Goal: Information Seeking & Learning: Learn about a topic

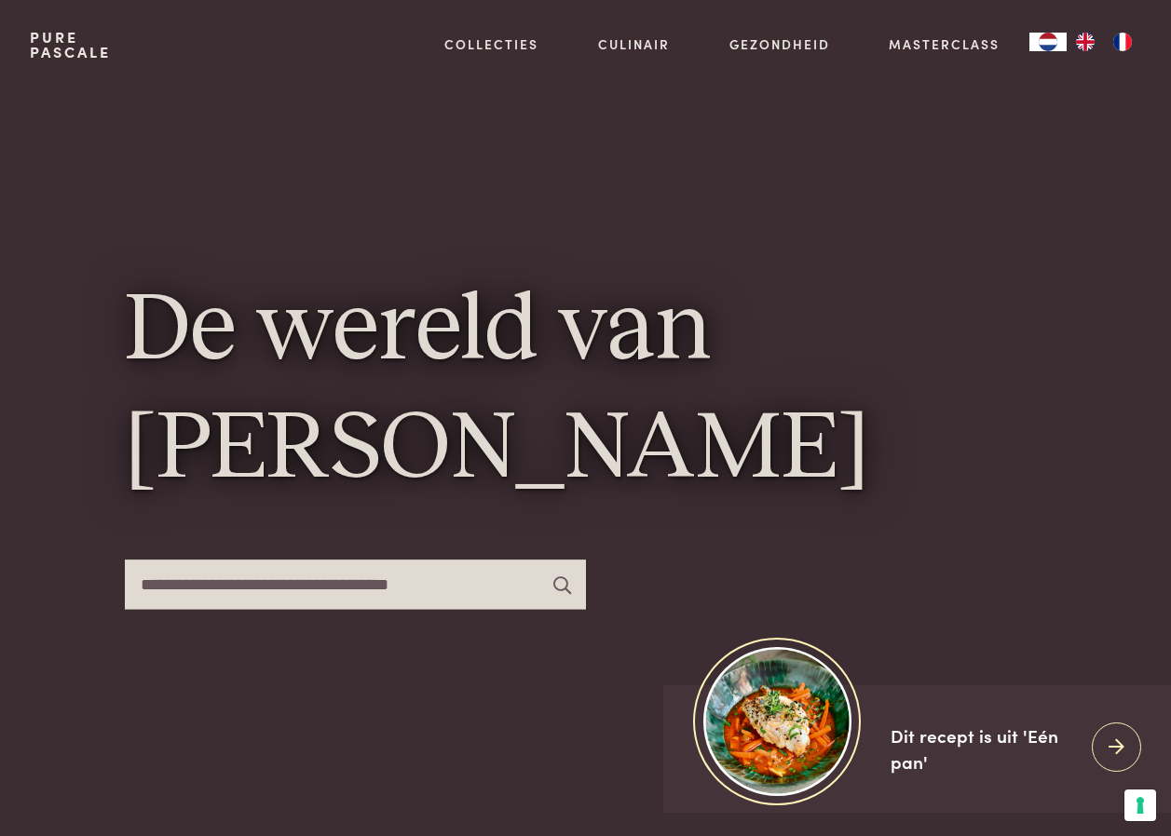
scroll to position [93, 0]
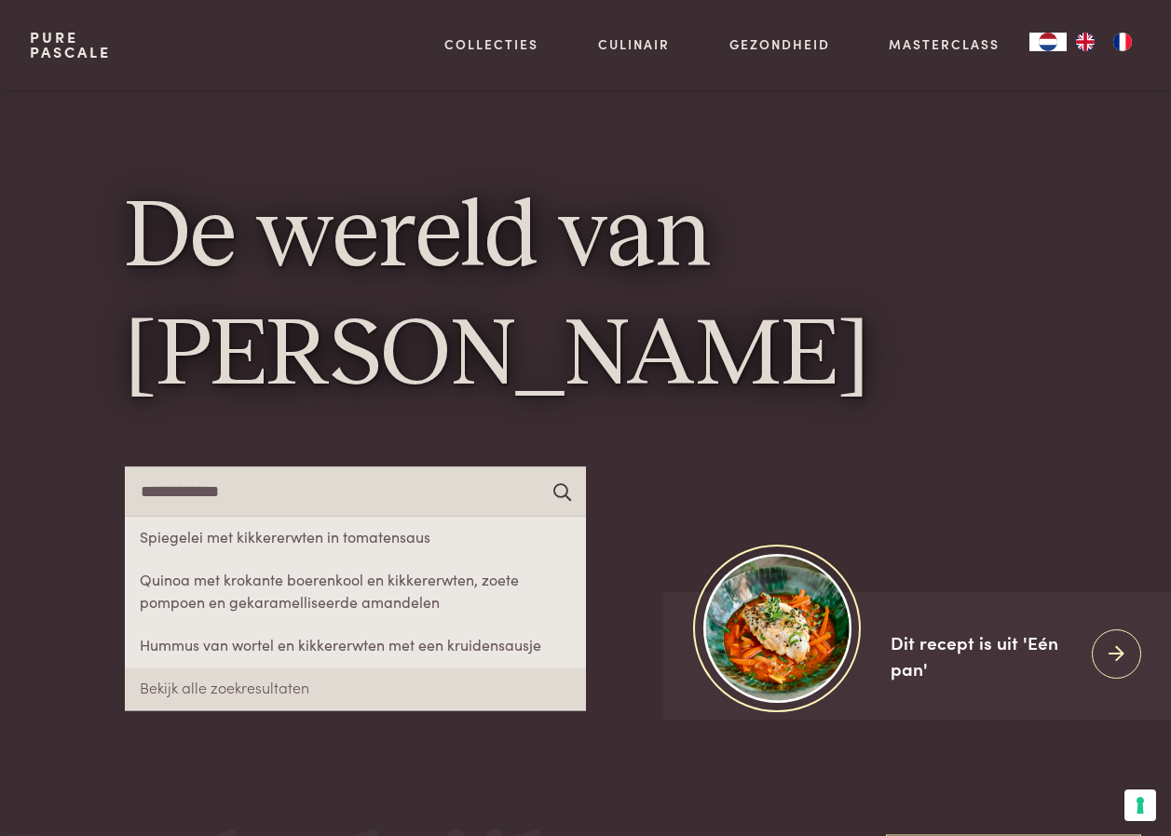
type input "**********"
click at [561, 490] on icon at bounding box center [562, 491] width 18 height 18
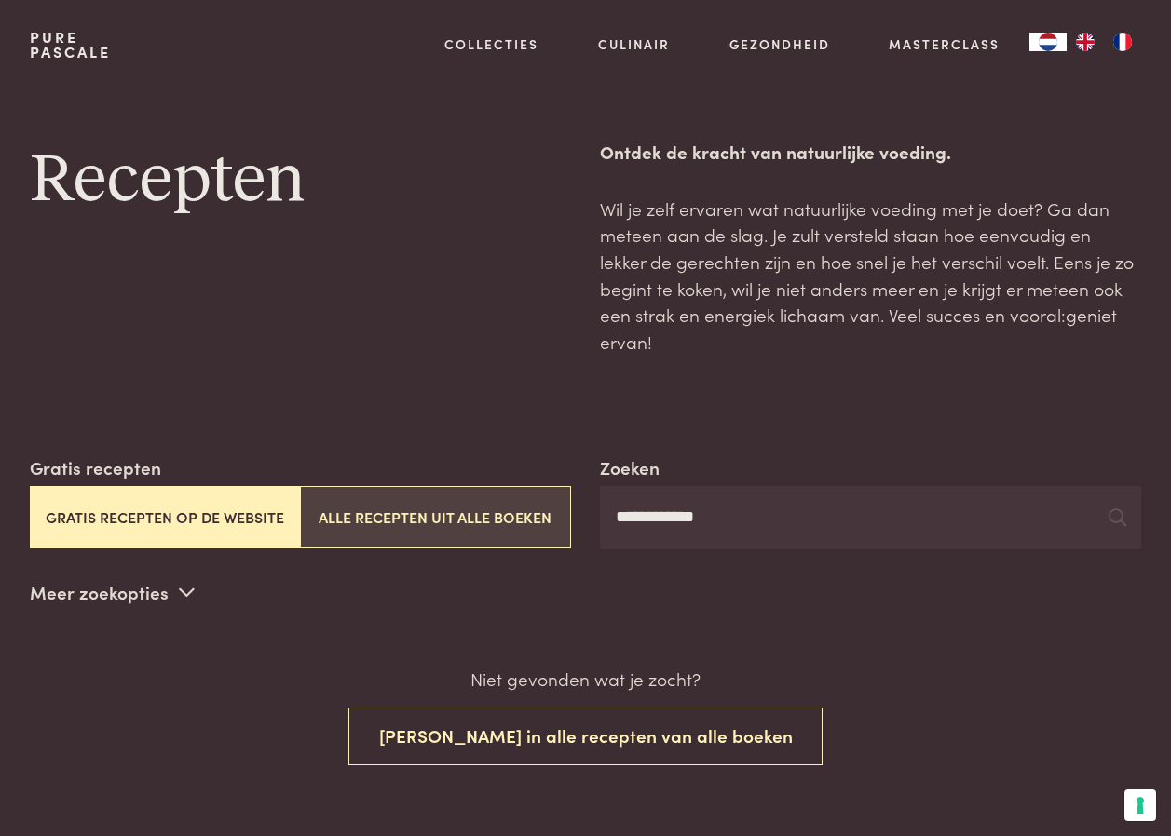
click at [527, 504] on button "Alle recepten uit alle boeken" at bounding box center [435, 517] width 270 height 62
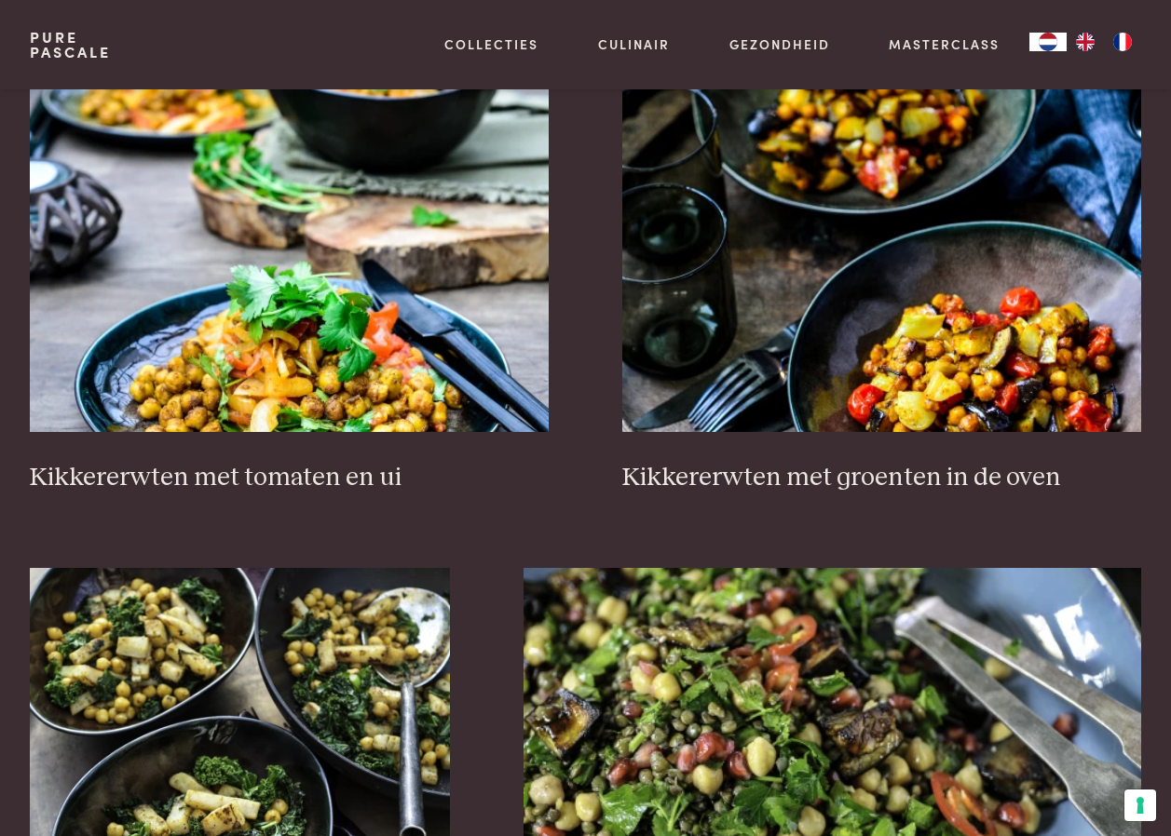
scroll to position [614, 0]
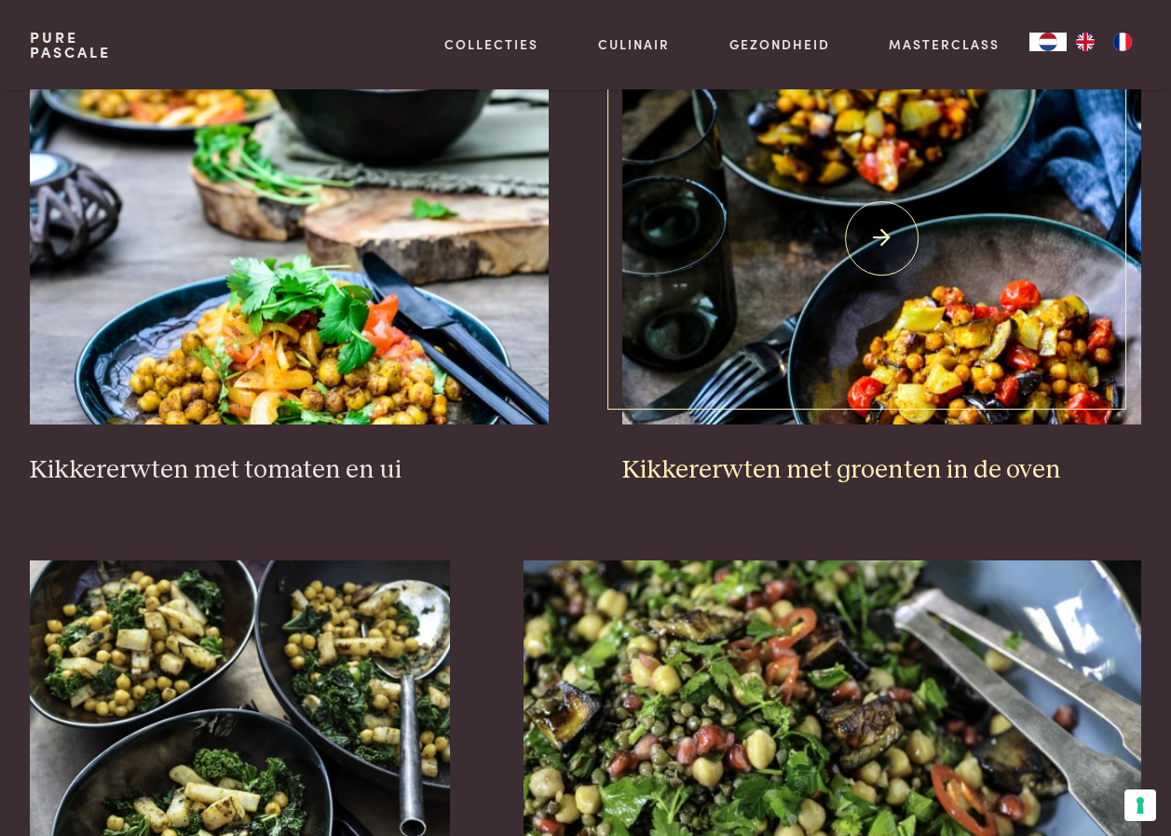
click at [877, 215] on img at bounding box center [881, 238] width 519 height 373
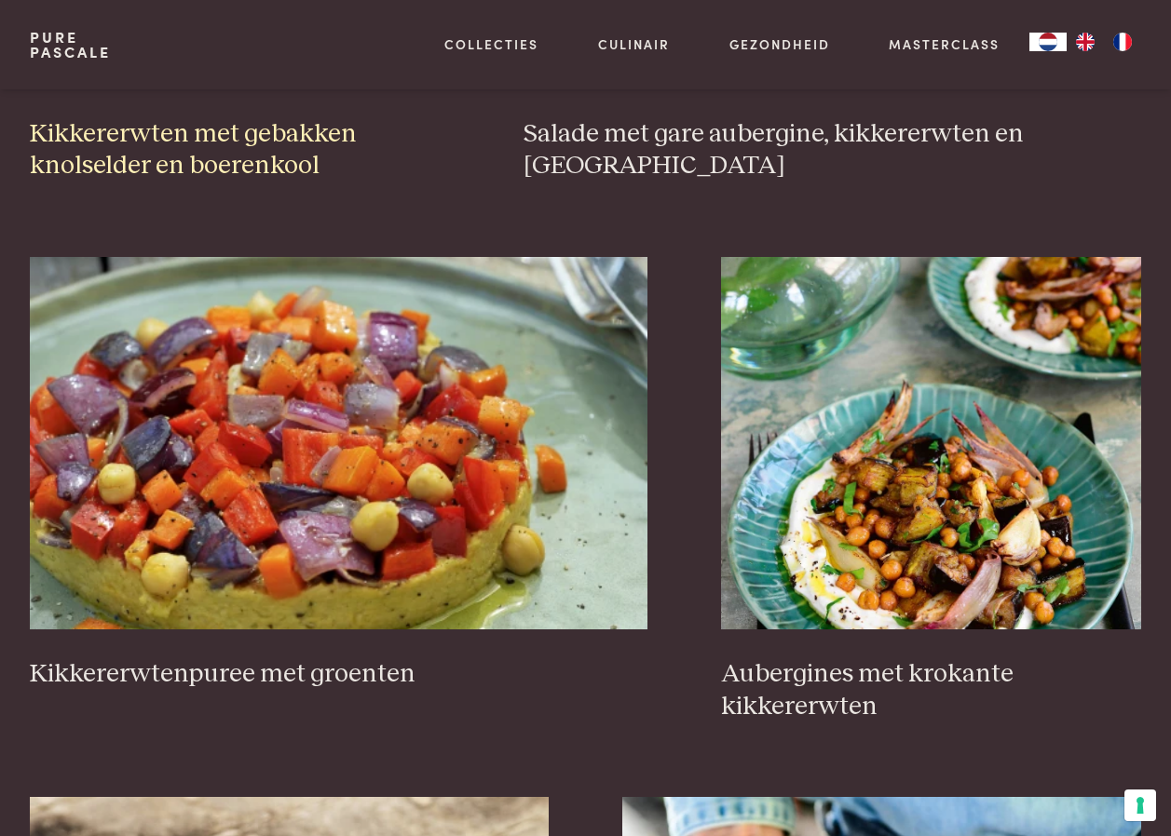
scroll to position [1545, 0]
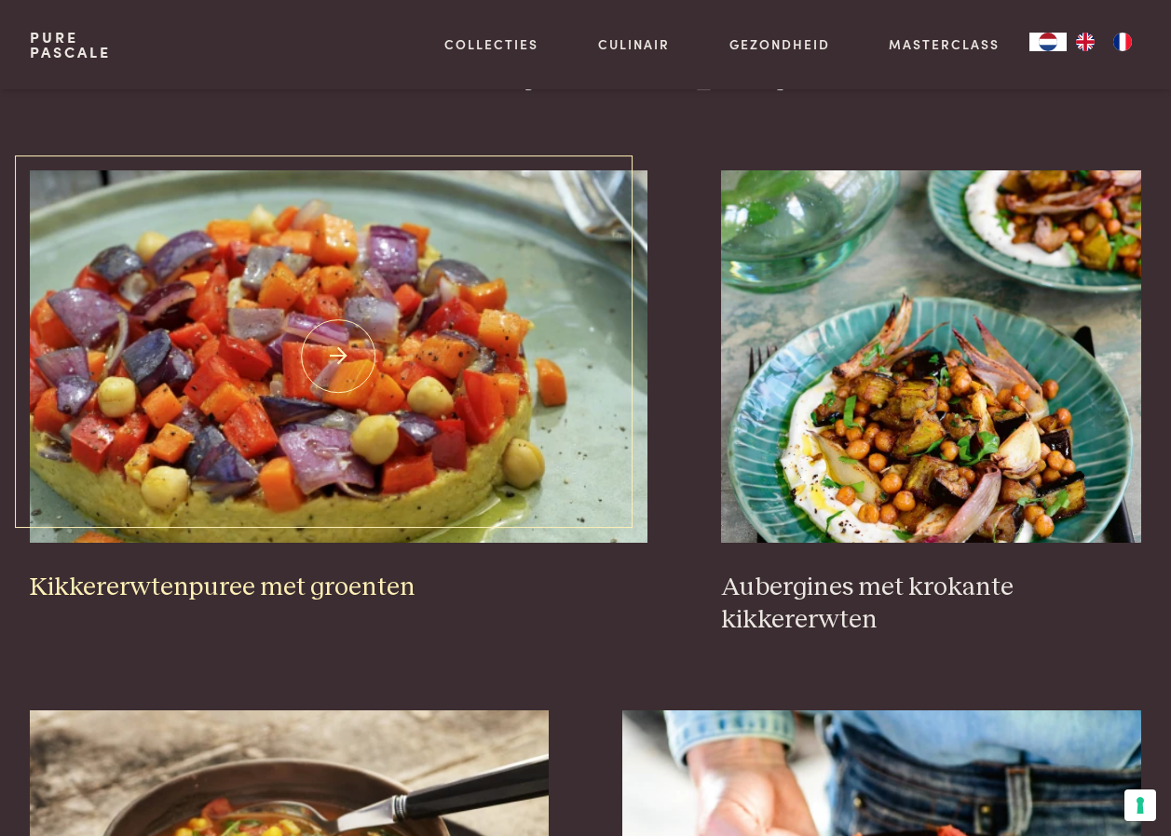
click at [318, 402] on img at bounding box center [339, 356] width 618 height 373
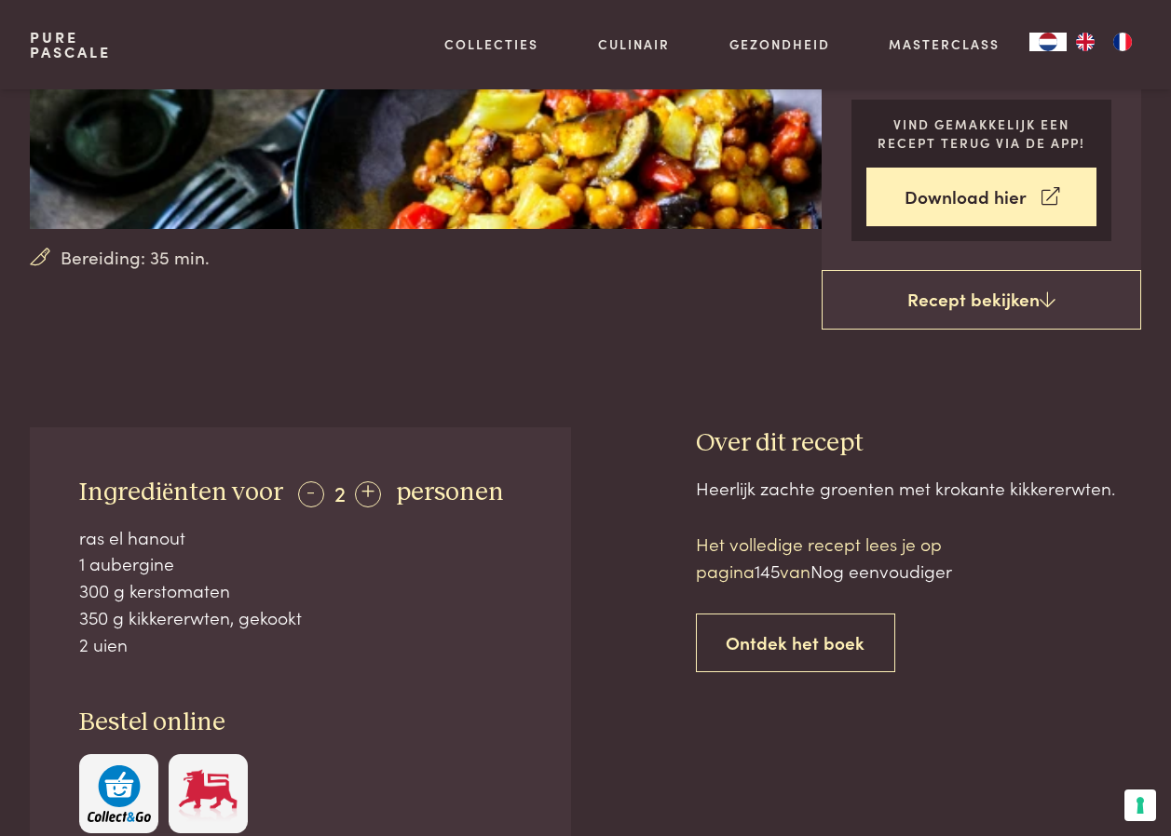
scroll to position [373, 0]
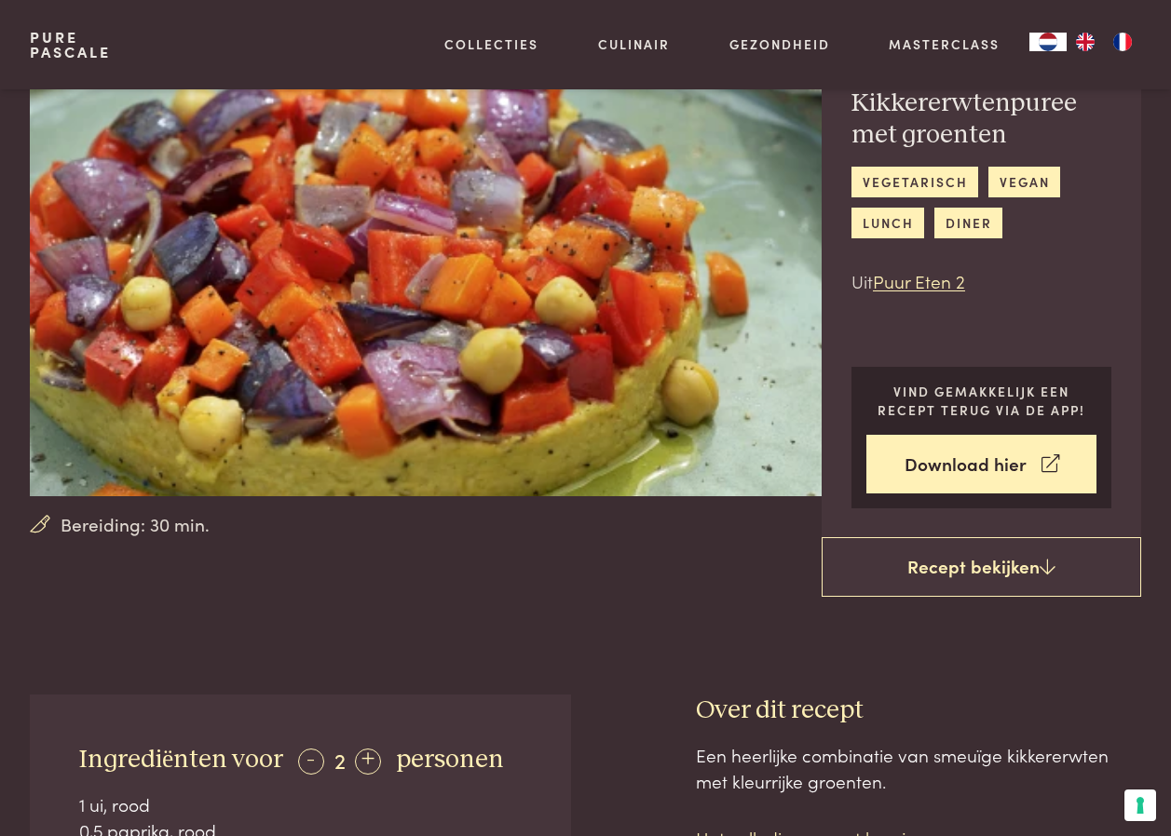
scroll to position [373, 0]
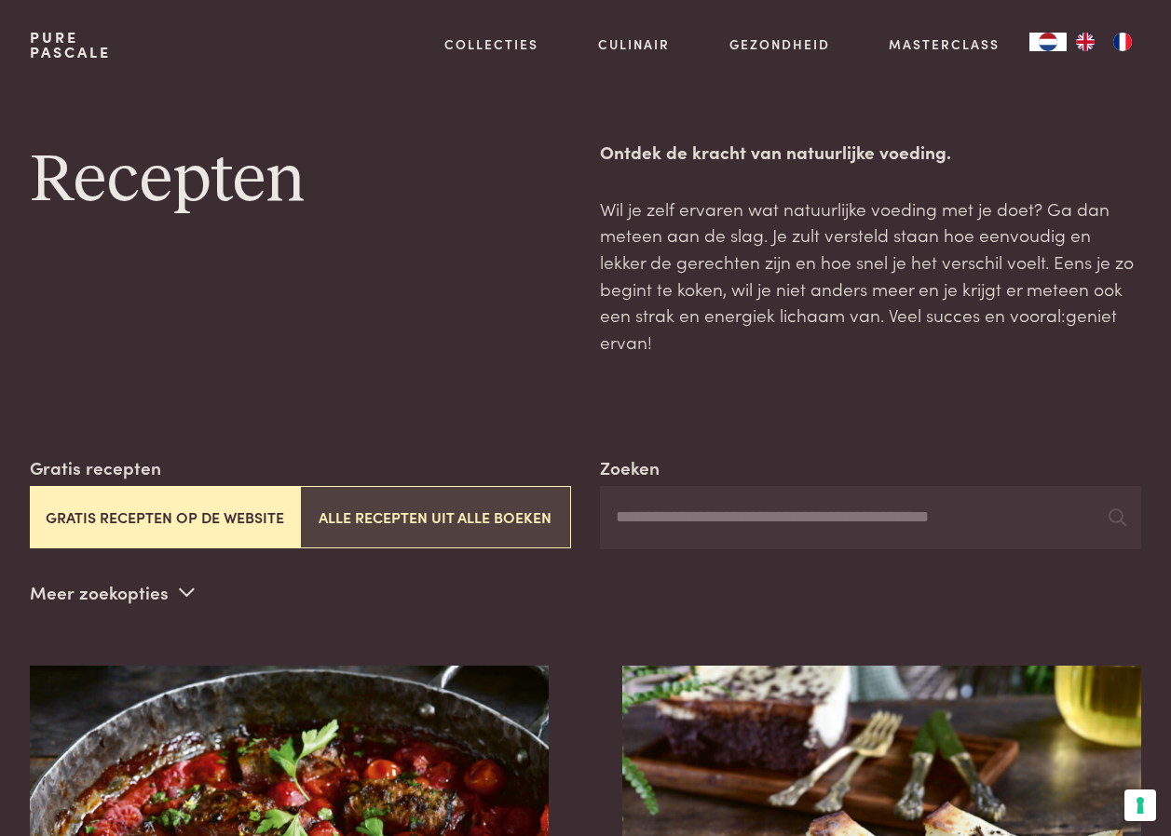
click at [393, 486] on button "Alle recepten uit alle boeken" at bounding box center [435, 517] width 270 height 62
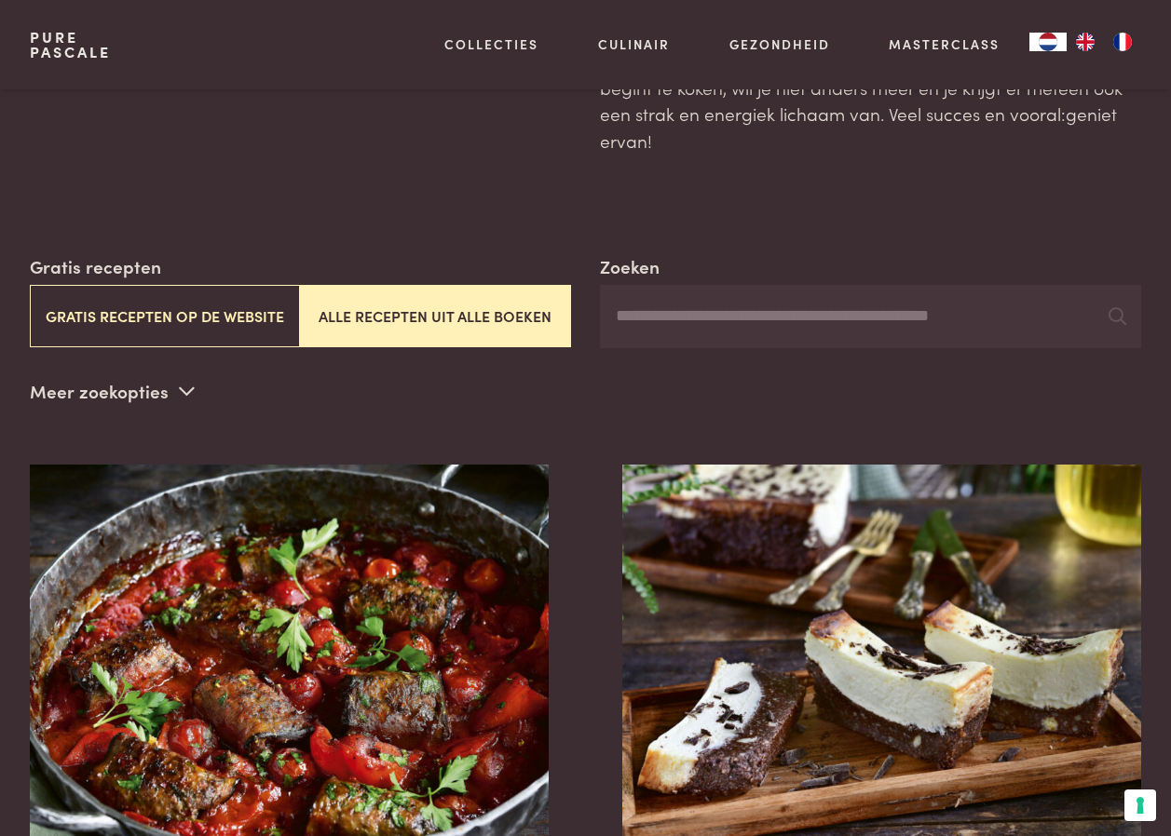
scroll to position [148, 0]
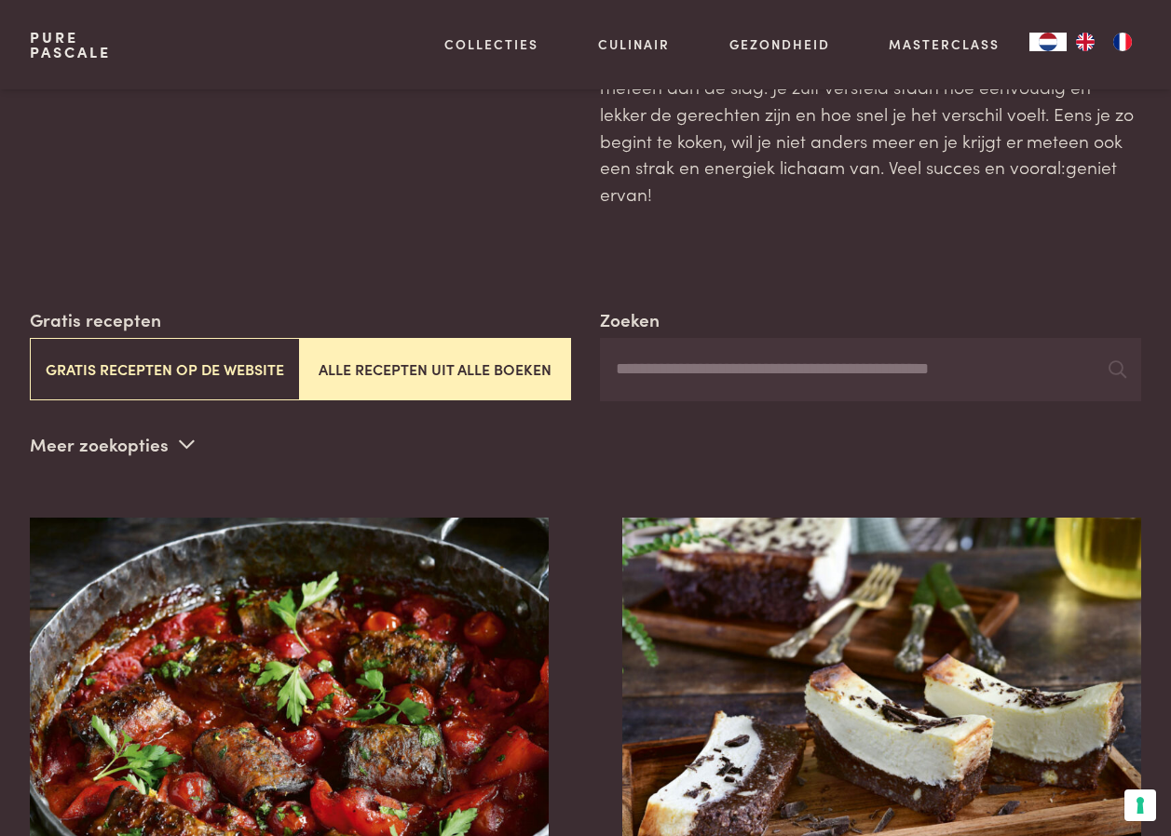
click at [629, 350] on input "Zoeken" at bounding box center [870, 369] width 541 height 63
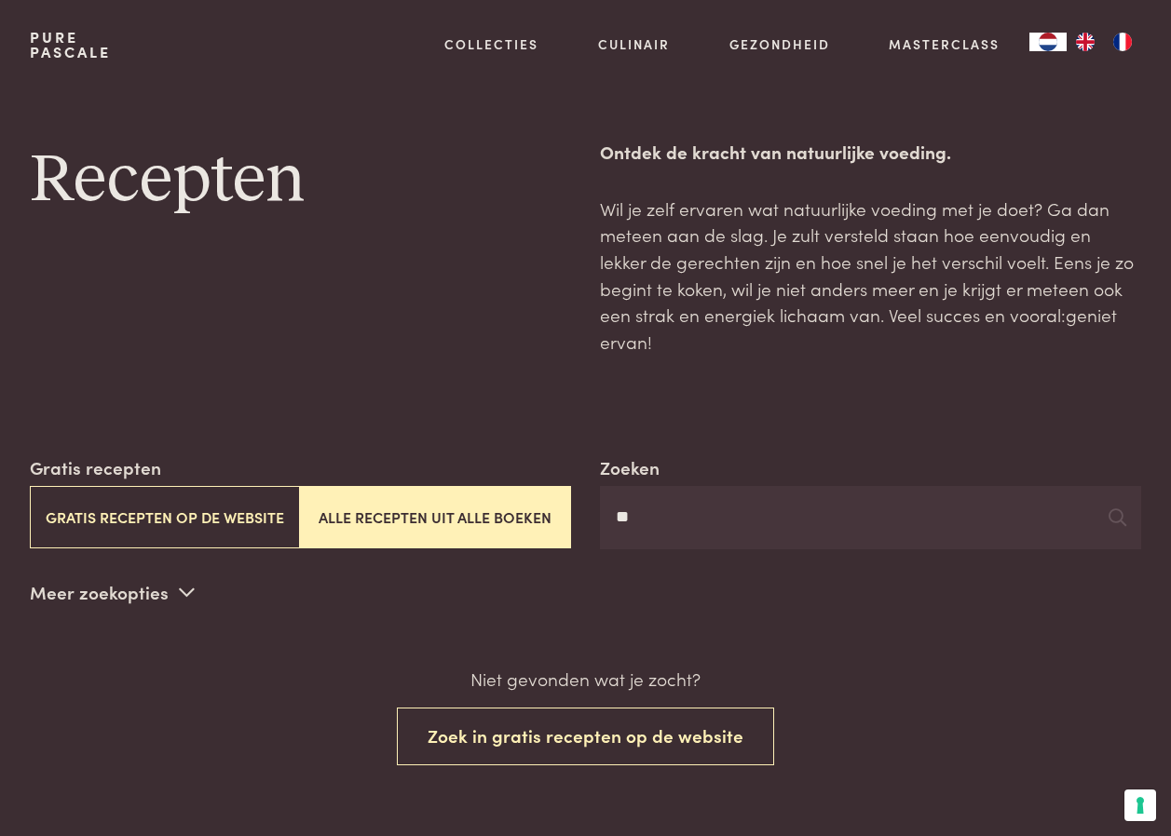
type input "*"
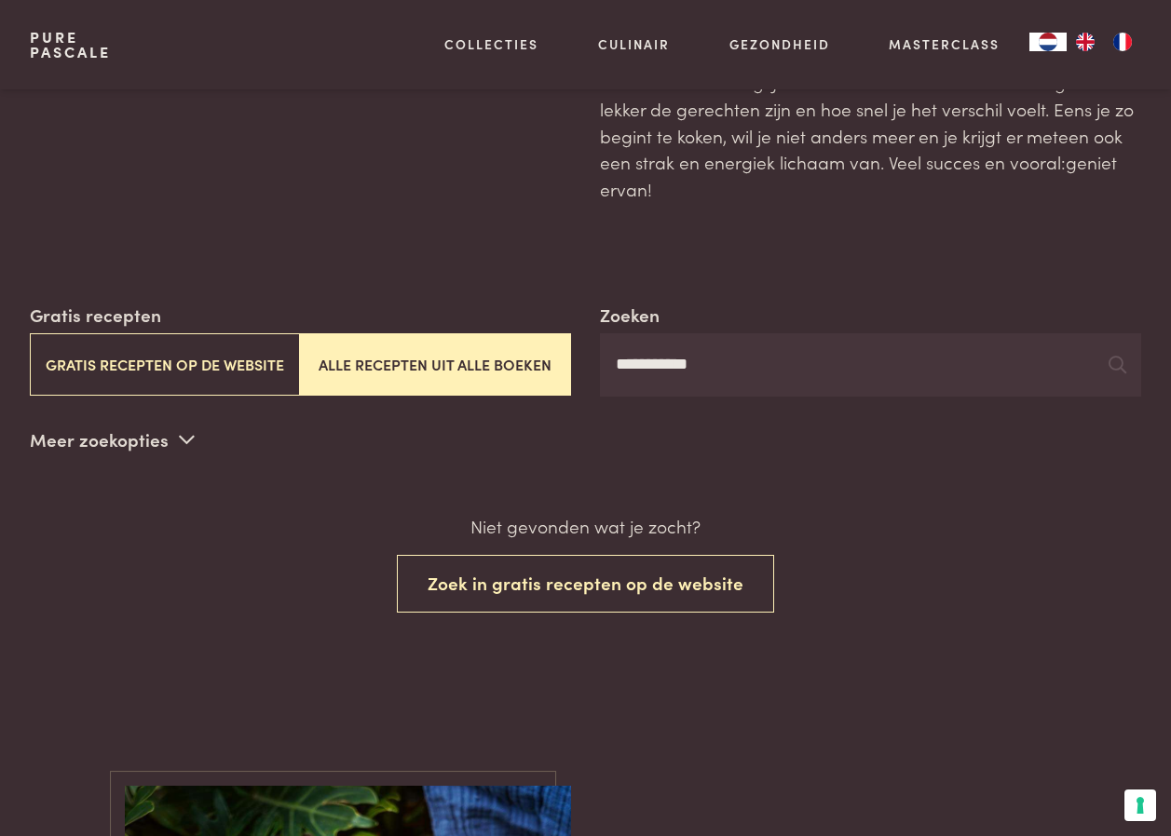
scroll to position [93, 0]
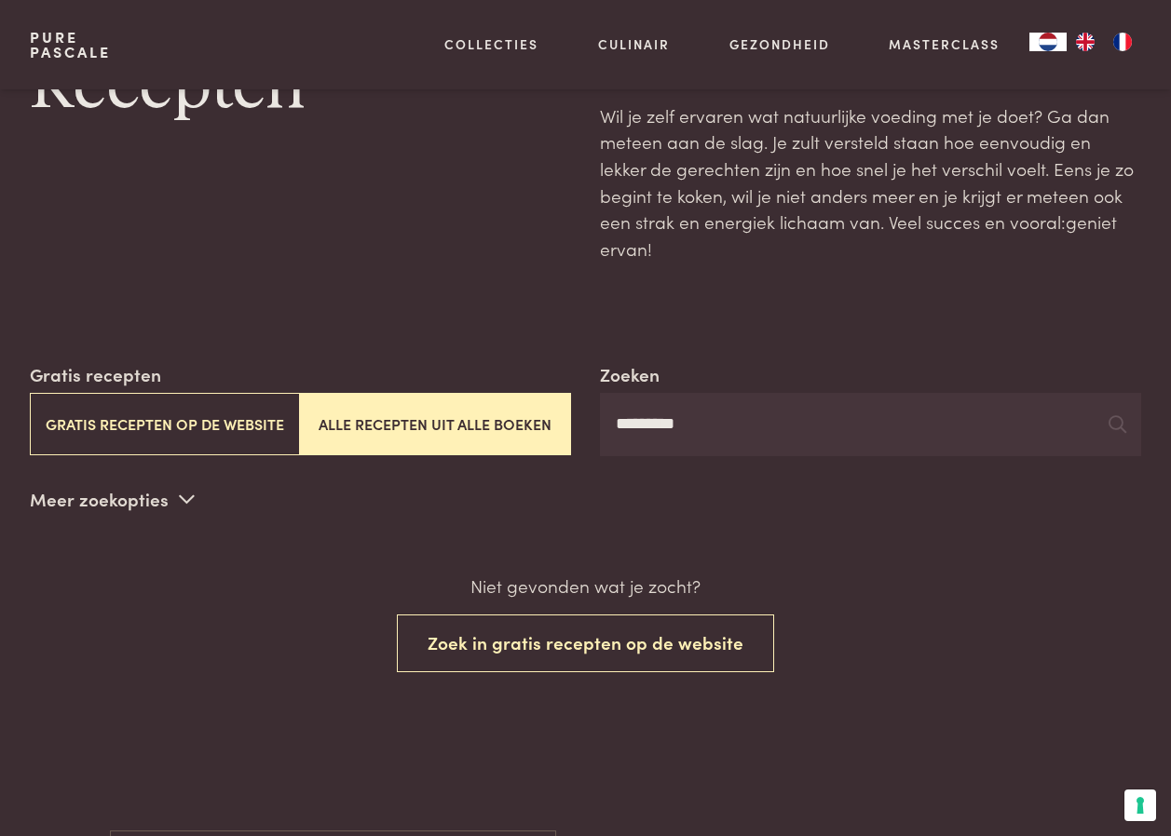
click at [651, 400] on input "*********" at bounding box center [870, 424] width 541 height 63
click at [1115, 415] on icon at bounding box center [1117, 424] width 18 height 18
click at [417, 393] on button "Alle recepten uit alle boeken" at bounding box center [435, 424] width 270 height 62
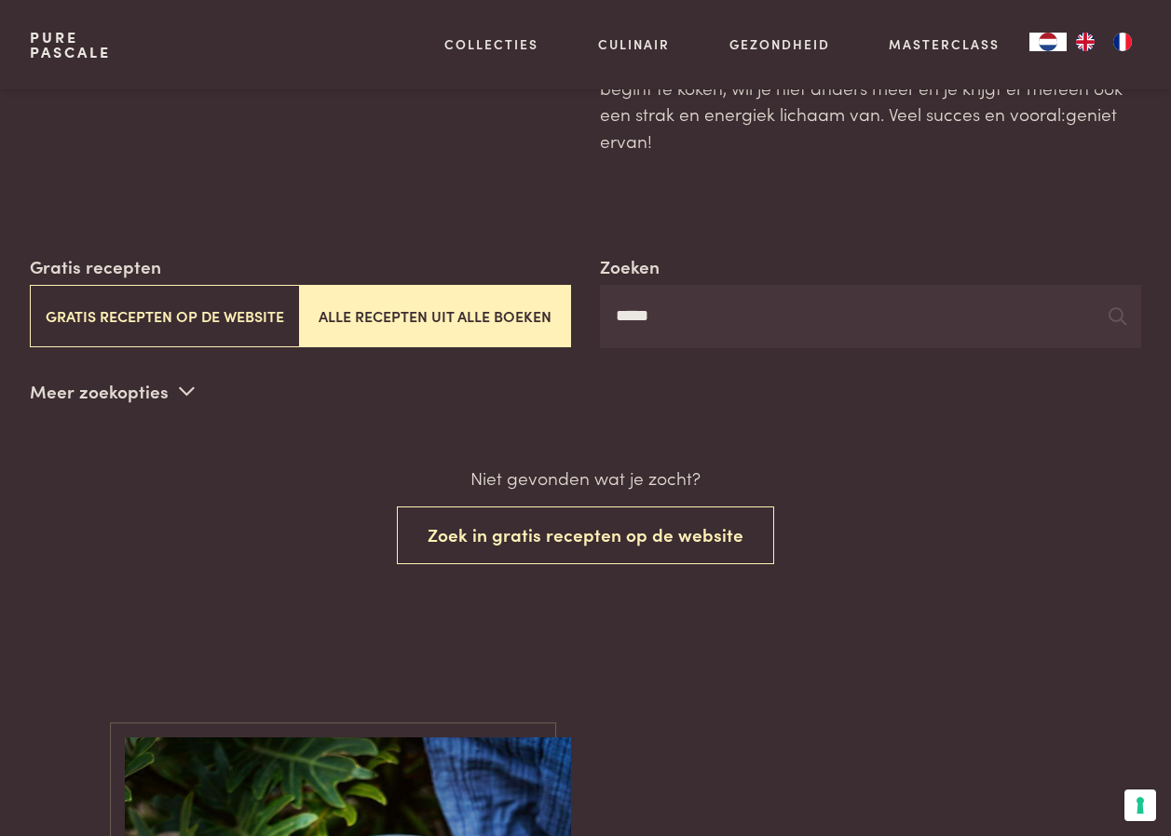
scroll to position [202, 0]
click at [619, 290] on input "****" at bounding box center [870, 315] width 541 height 63
type input "*********"
click at [1116, 306] on icon at bounding box center [1117, 315] width 18 height 18
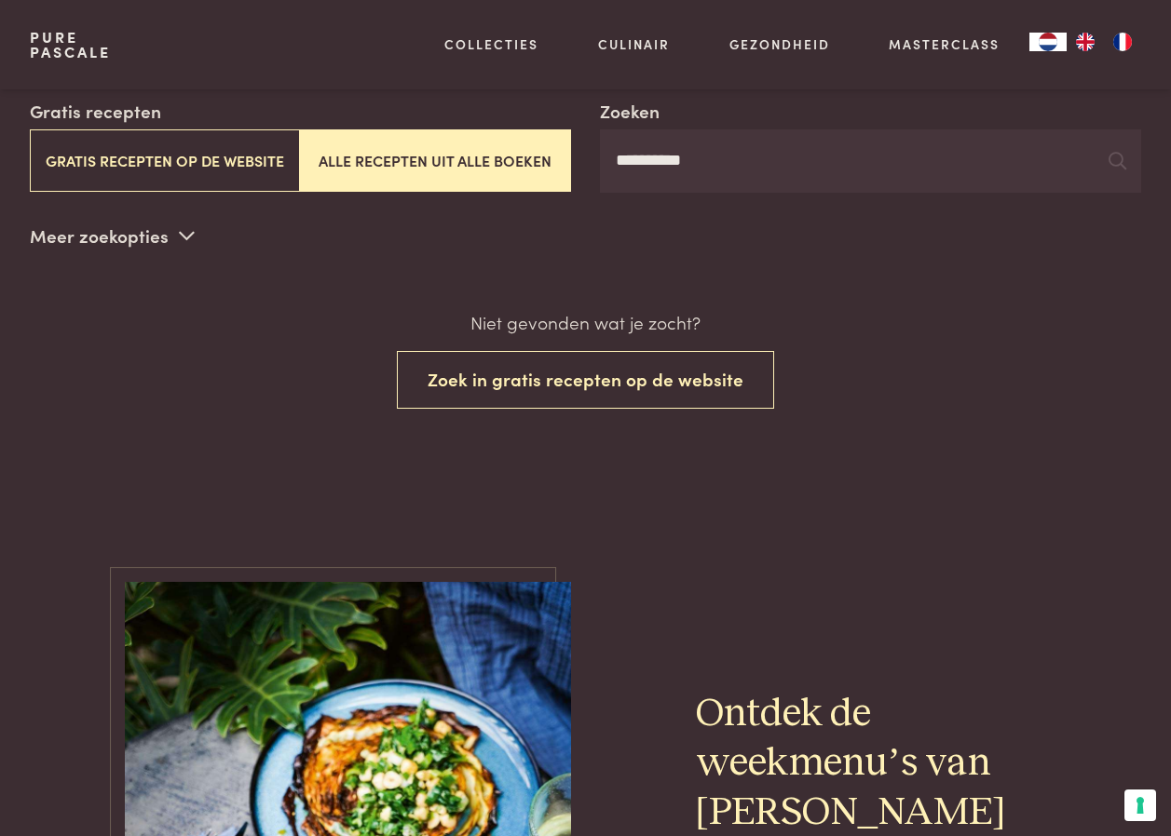
scroll to position [295, 0]
